Goal: Understand process/instructions: Learn about a topic

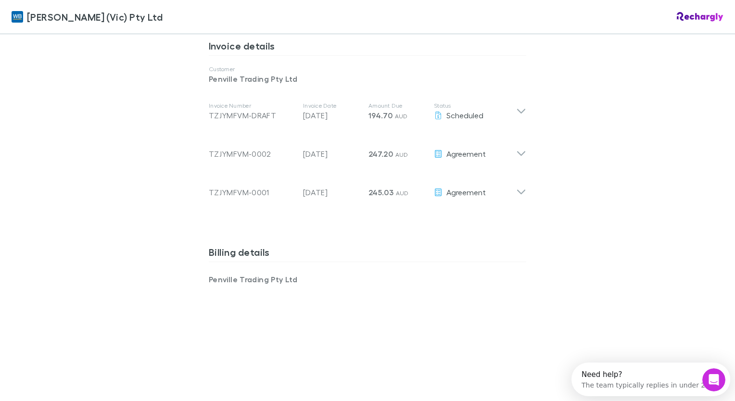
scroll to position [499, 0]
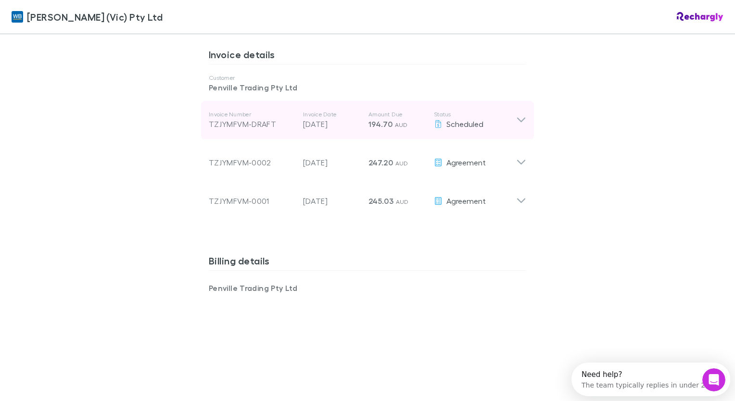
click at [516, 120] on icon at bounding box center [521, 120] width 10 height 12
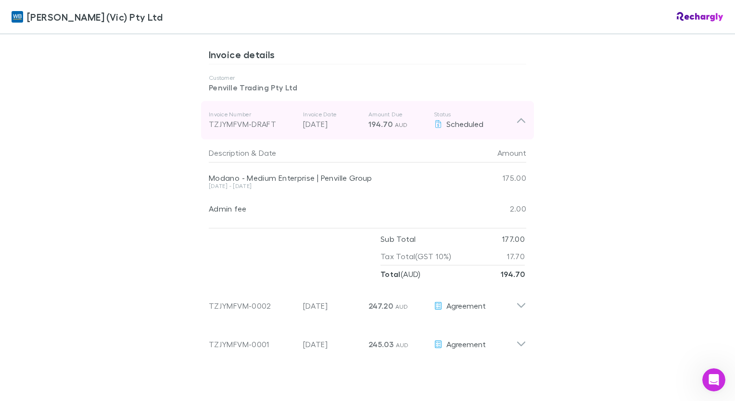
click at [517, 120] on icon at bounding box center [521, 120] width 8 height 5
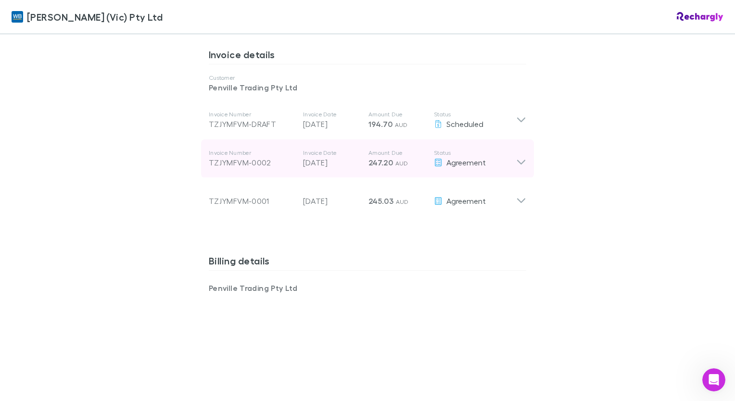
click at [519, 161] on icon at bounding box center [521, 162] width 8 height 5
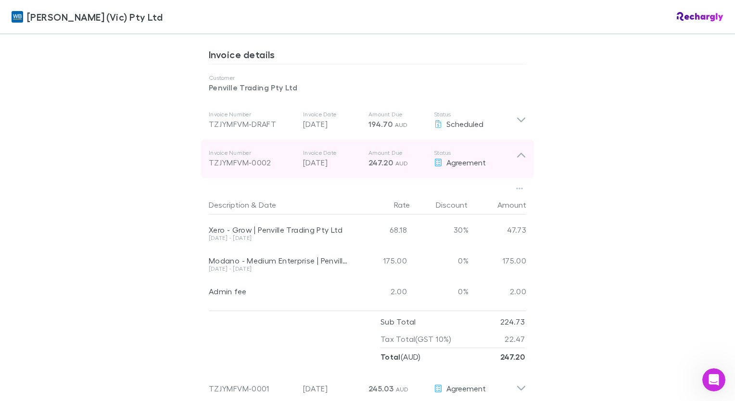
click at [519, 161] on icon at bounding box center [521, 158] width 10 height 19
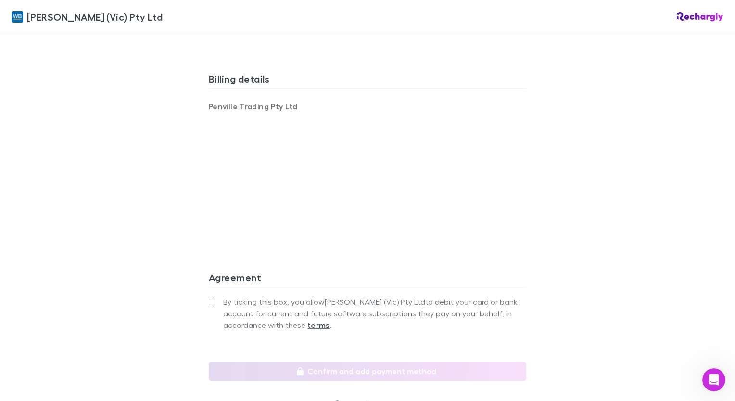
scroll to position [682, 0]
